Goal: Task Accomplishment & Management: Complete application form

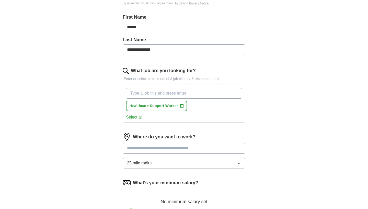
scroll to position [101, 0]
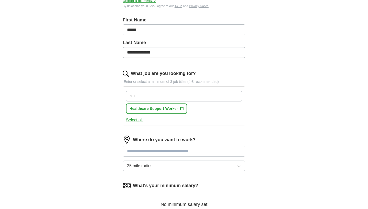
type input "su"
click at [176, 111] on span "Healthcare Support Worker" at bounding box center [153, 108] width 49 height 5
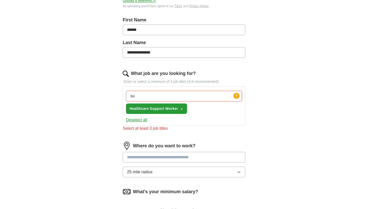
click at [172, 111] on span "Healthcare Support Worker" at bounding box center [153, 108] width 49 height 5
click at [173, 109] on span "Healthcare Support Worker" at bounding box center [153, 108] width 49 height 5
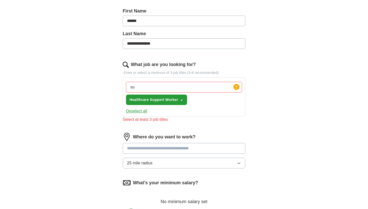
scroll to position [112, 0]
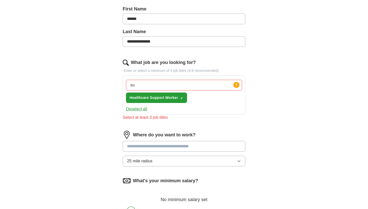
click at [183, 150] on input at bounding box center [184, 146] width 123 height 11
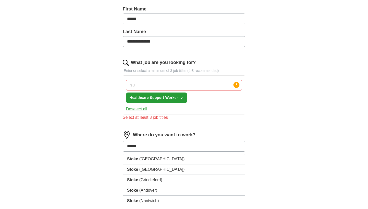
type input "*******"
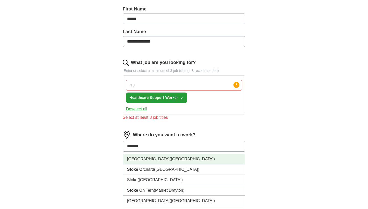
click at [181, 162] on li "[GEOGRAPHIC_DATA] ([GEOGRAPHIC_DATA])" at bounding box center [184, 159] width 122 height 10
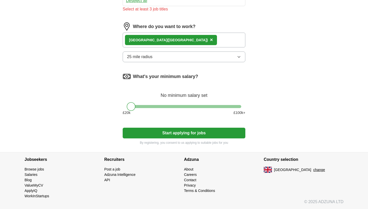
scroll to position [221, 0]
drag, startPoint x: 129, startPoint y: 108, endPoint x: 136, endPoint y: 108, distance: 6.9
click at [136, 108] on div at bounding box center [137, 106] width 9 height 9
drag, startPoint x: 136, startPoint y: 108, endPoint x: 139, endPoint y: 108, distance: 3.1
click at [139, 108] on div at bounding box center [140, 106] width 9 height 9
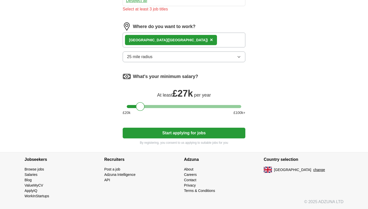
click at [163, 131] on button "Start applying for jobs" at bounding box center [184, 133] width 123 height 11
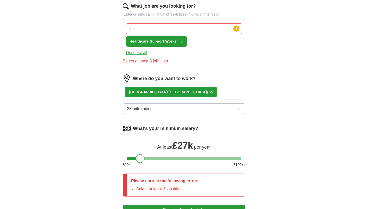
scroll to position [168, 0]
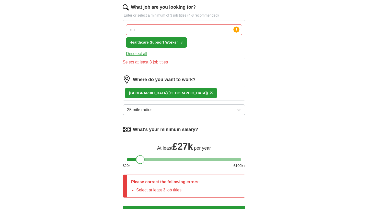
click at [188, 31] on input "su" at bounding box center [184, 30] width 116 height 11
type input "s"
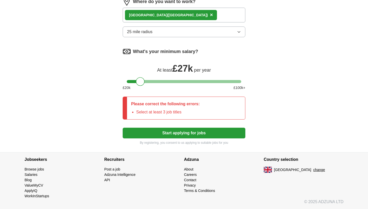
scroll to position [240, 0]
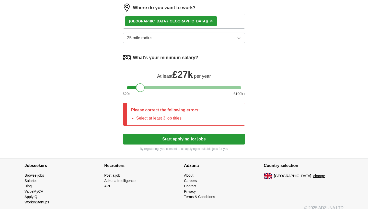
click at [153, 138] on button "Start applying for jobs" at bounding box center [184, 139] width 123 height 11
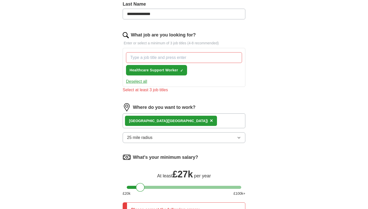
scroll to position [139, 0]
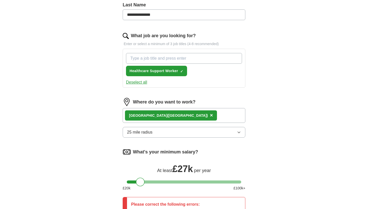
click at [164, 61] on input "What job are you looking for?" at bounding box center [184, 58] width 116 height 11
type input "h"
type input "Health care assistant"
click at [169, 59] on input "Health care assistant" at bounding box center [184, 58] width 116 height 11
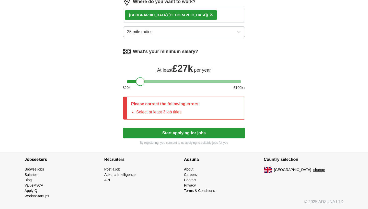
scroll to position [240, 0]
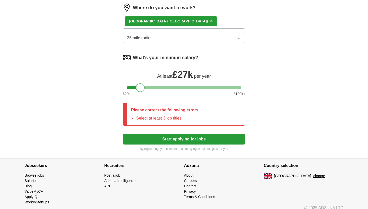
click at [175, 139] on button "Start applying for jobs" at bounding box center [184, 139] width 123 height 11
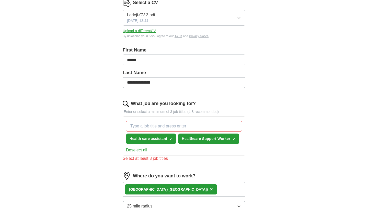
scroll to position [71, 0]
click at [180, 128] on input "What job are you looking for?" at bounding box center [184, 126] width 116 height 11
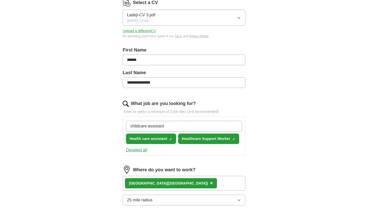
click at [149, 126] on input "childcare assistant" at bounding box center [184, 126] width 116 height 11
click at [148, 127] on input "childcare assistant" at bounding box center [184, 126] width 116 height 11
type input "childcare healthcare assistant"
click at [192, 129] on input "childcare healthcare assistant" at bounding box center [184, 126] width 116 height 11
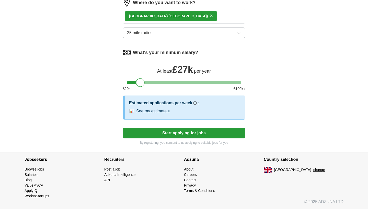
scroll to position [251, 0]
click at [179, 136] on button "Start applying for jobs" at bounding box center [184, 133] width 123 height 11
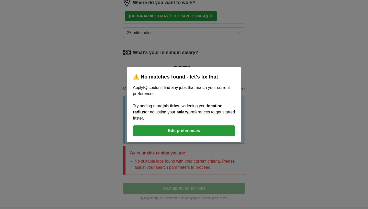
click at [179, 134] on button "Edit preferences" at bounding box center [184, 131] width 102 height 11
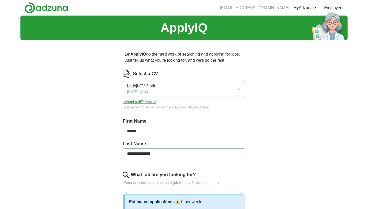
scroll to position [0, 0]
